Goal: Ask a question

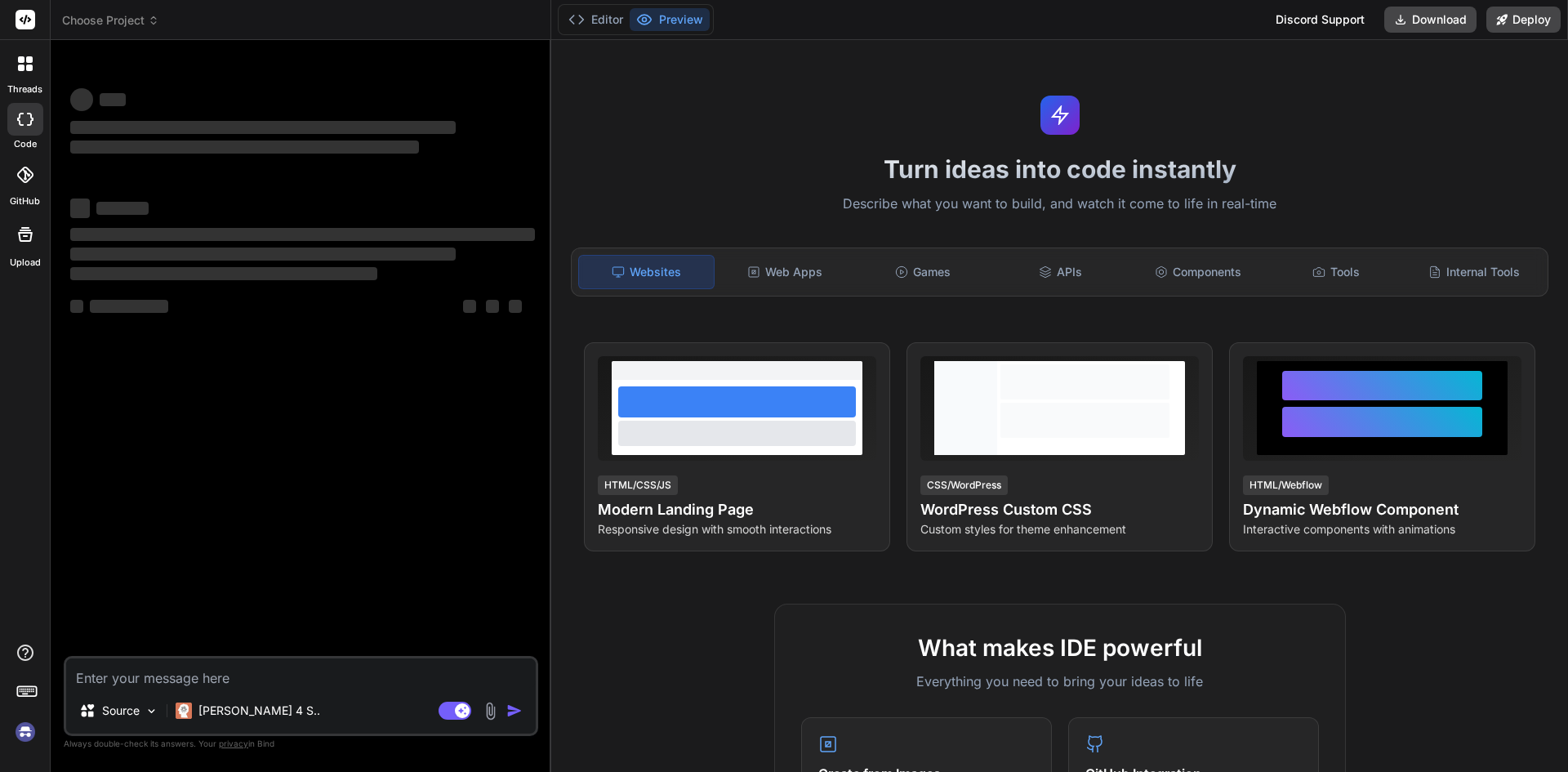
click at [166, 675] on textarea at bounding box center [301, 673] width 469 height 30
type textarea "j"
type textarea "x"
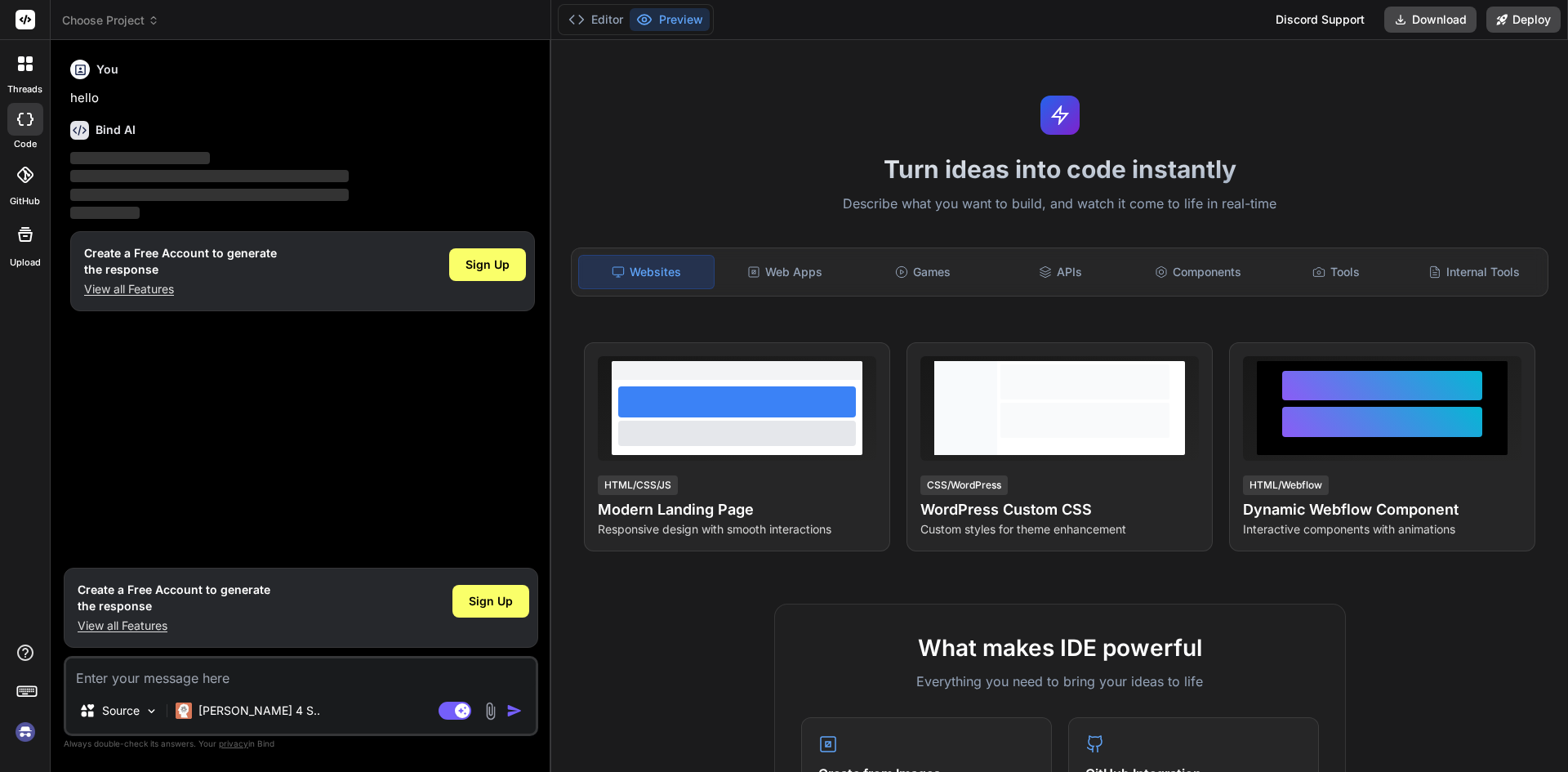
type textarea "H"
type textarea "x"
type textarea "Hi"
type textarea "x"
type textarea "Hii"
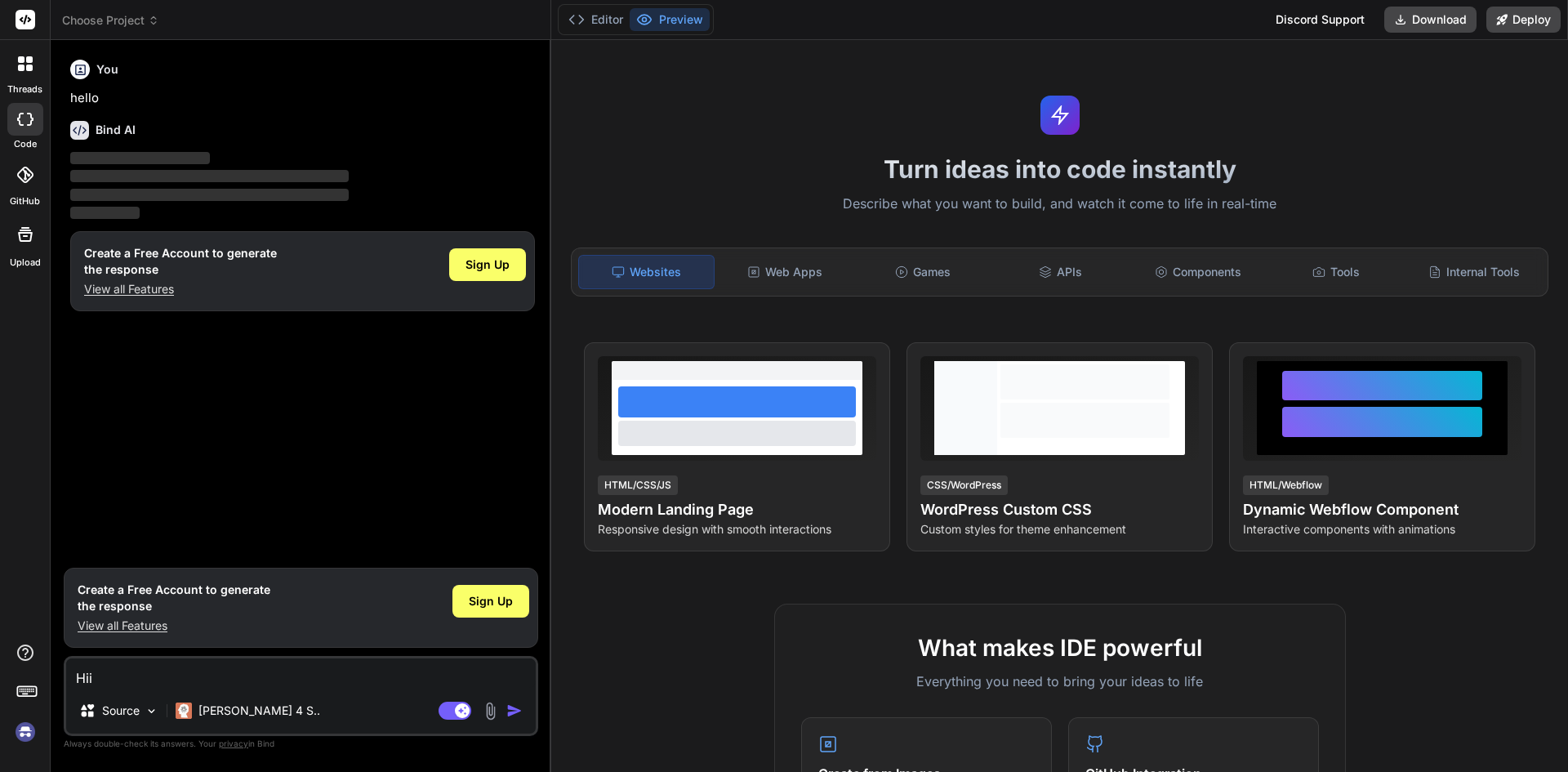
type textarea "x"
type textarea "Hii"
click at [484, 601] on span "Sign Up" at bounding box center [491, 600] width 44 height 16
